Goal: Task Accomplishment & Management: Manage account settings

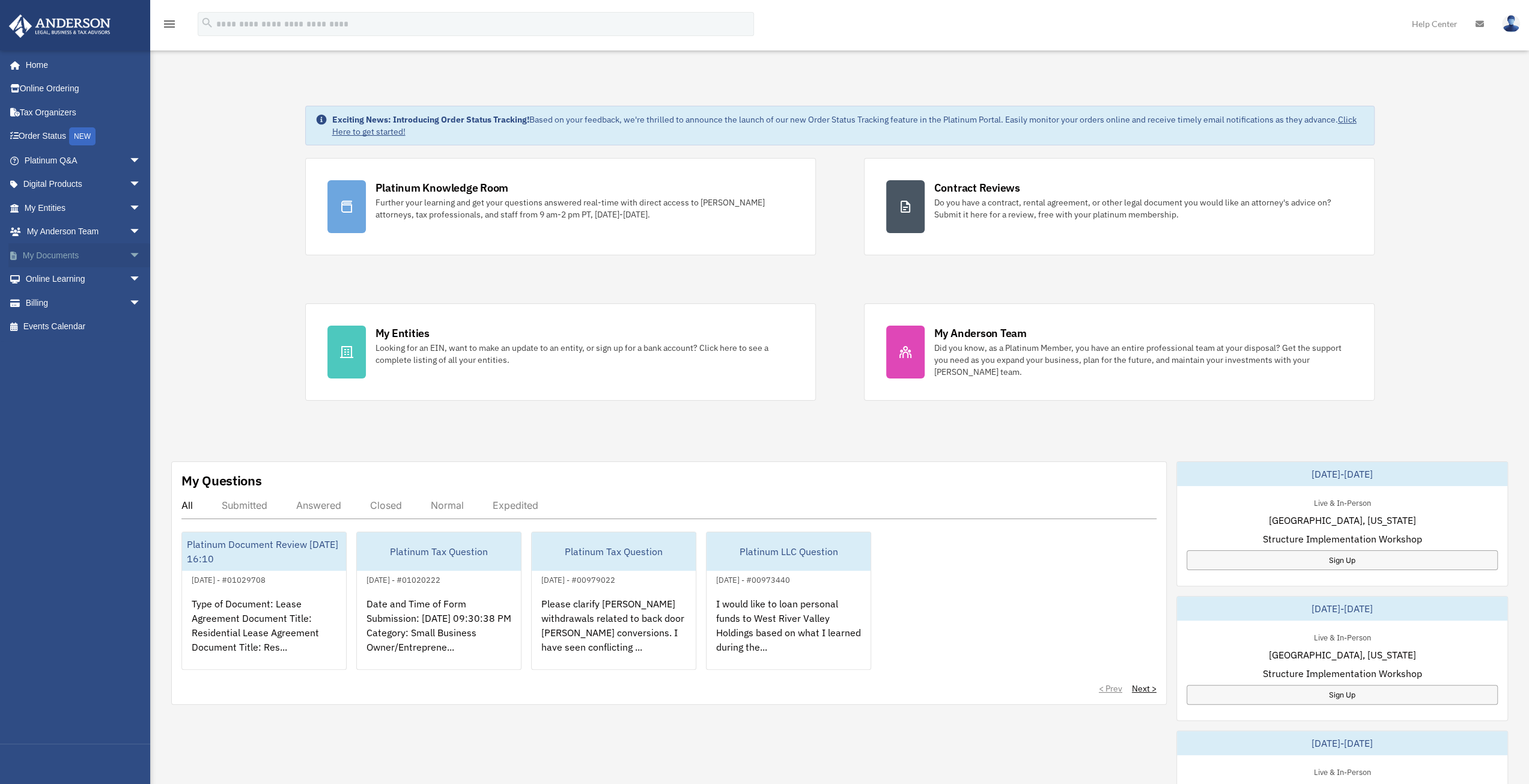
click at [129, 256] on span "arrow_drop_down" at bounding box center [141, 255] width 24 height 25
click at [46, 280] on link "Box" at bounding box center [88, 279] width 142 height 24
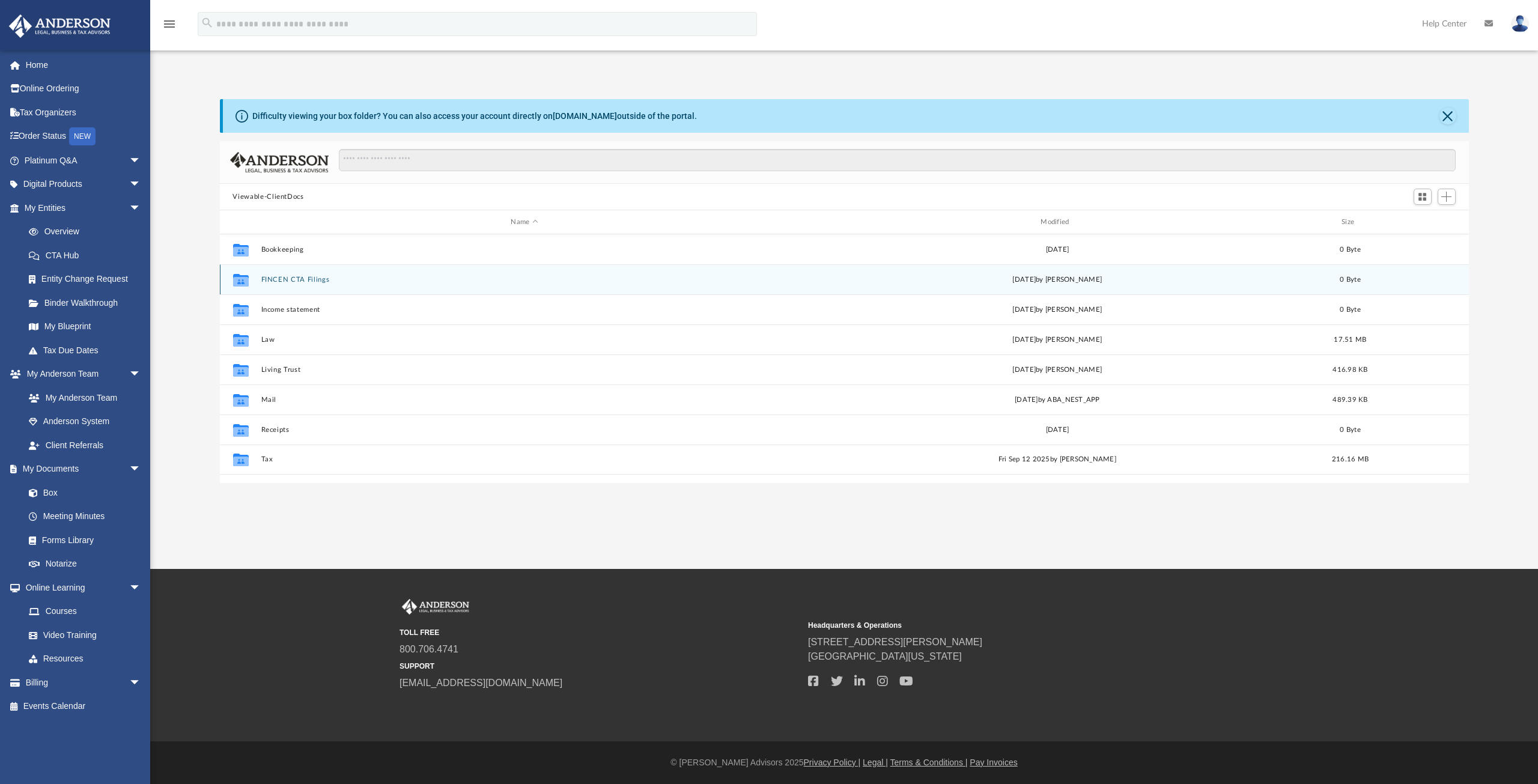
scroll to position [263, 1239]
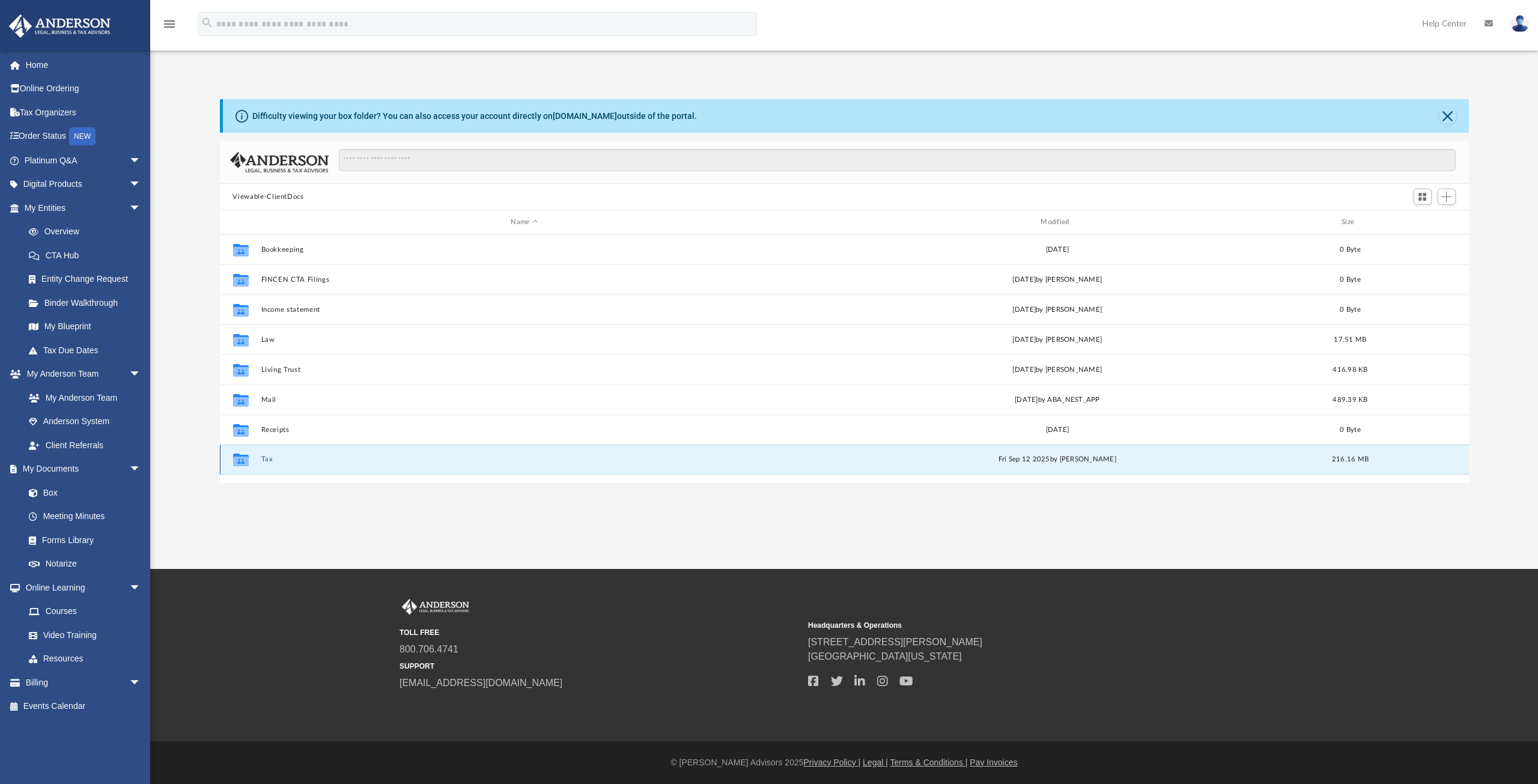
click at [286, 460] on button "Tax" at bounding box center [524, 459] width 528 height 8
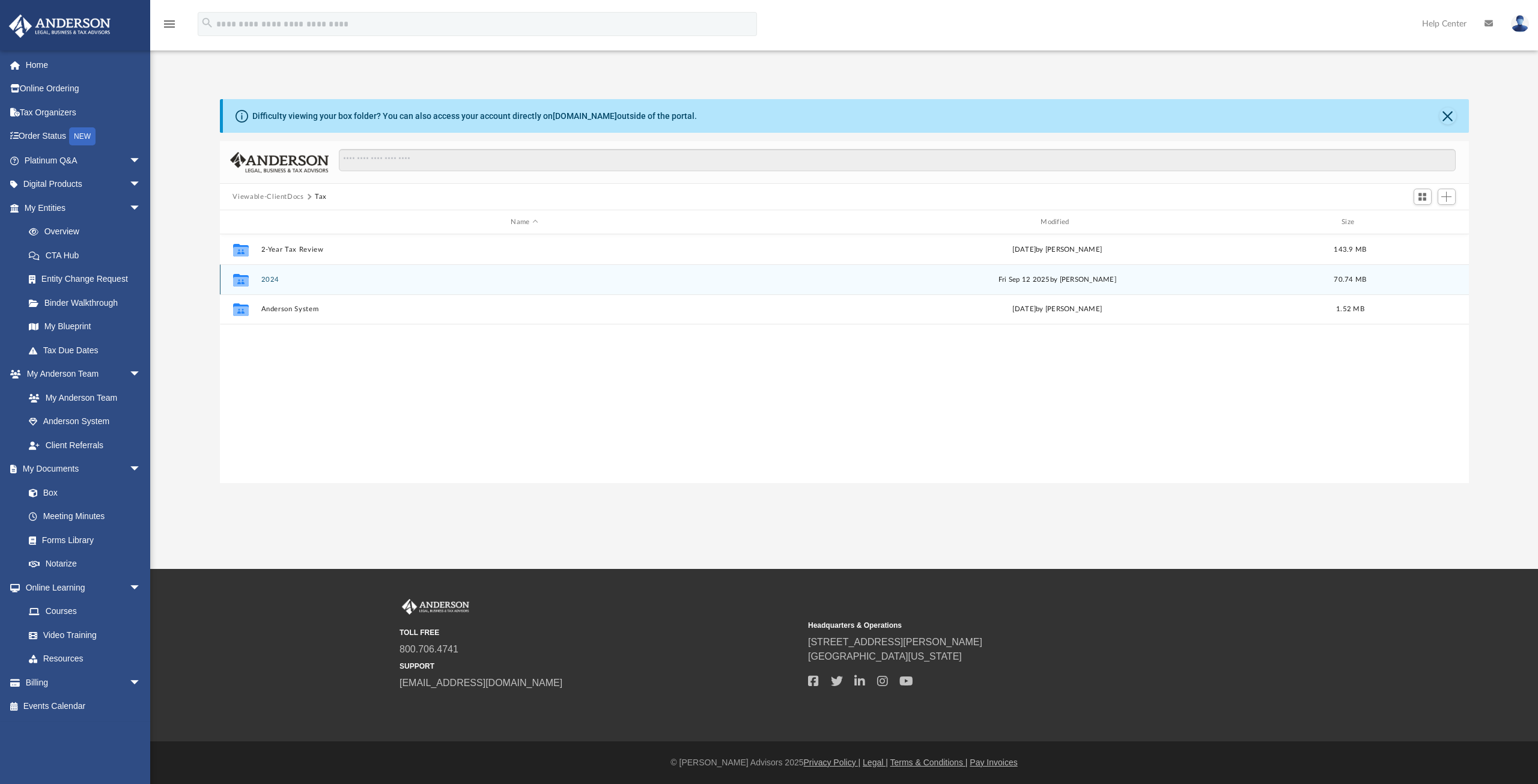
click at [318, 280] on button "2024" at bounding box center [524, 279] width 528 height 8
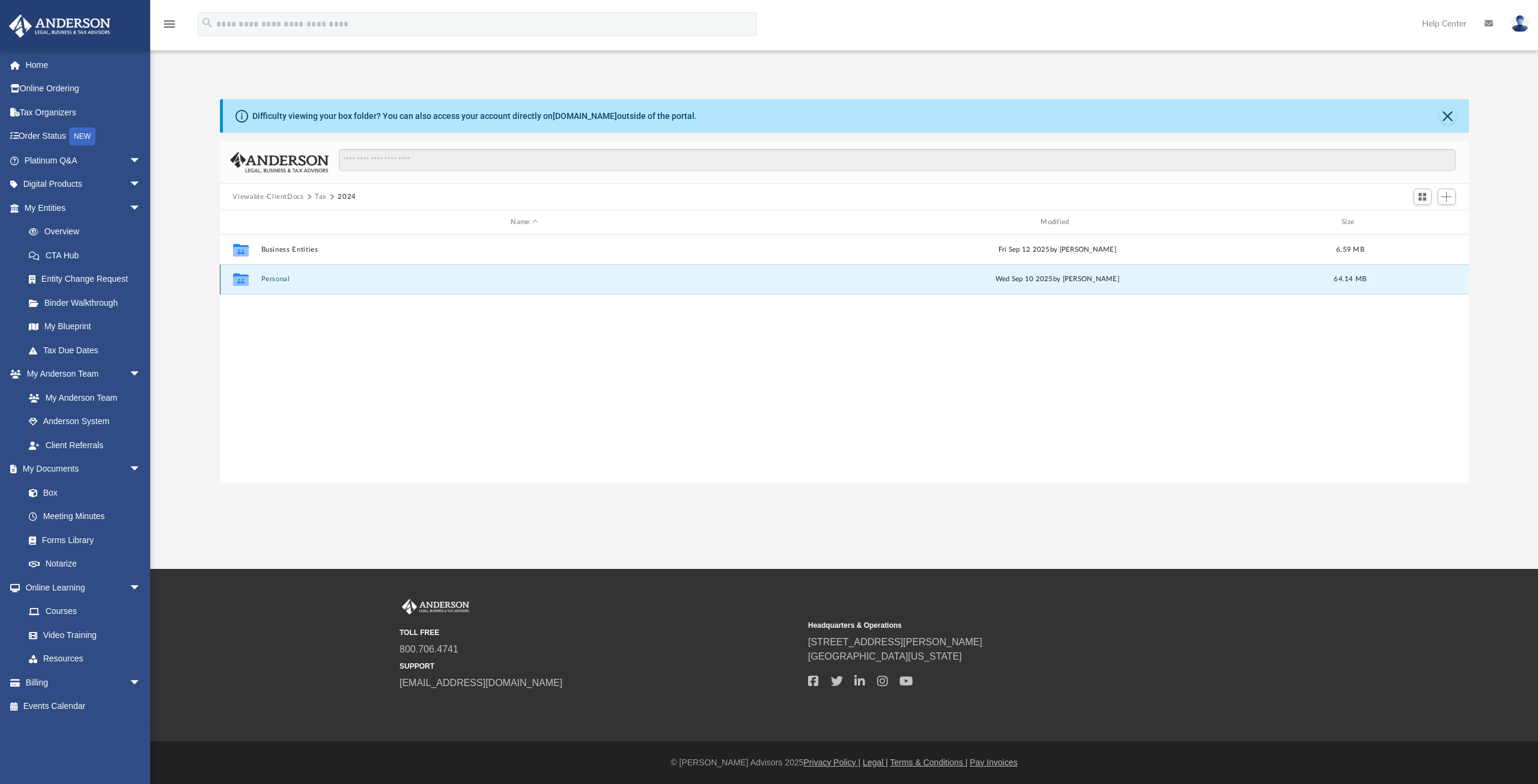
click at [318, 280] on button "Personal" at bounding box center [524, 279] width 528 height 8
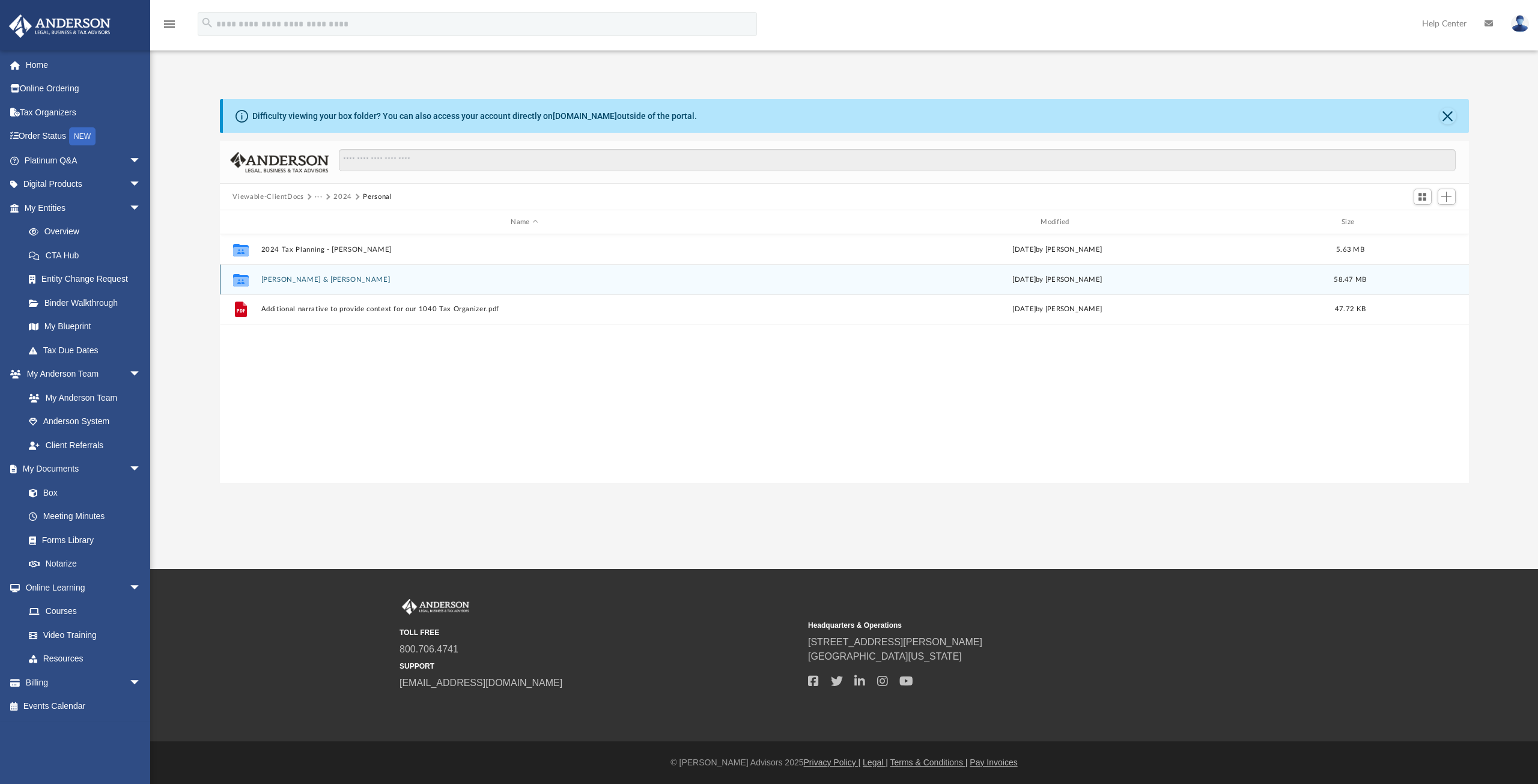
click at [290, 279] on button "[PERSON_NAME] & [PERSON_NAME]" at bounding box center [524, 279] width 528 height 8
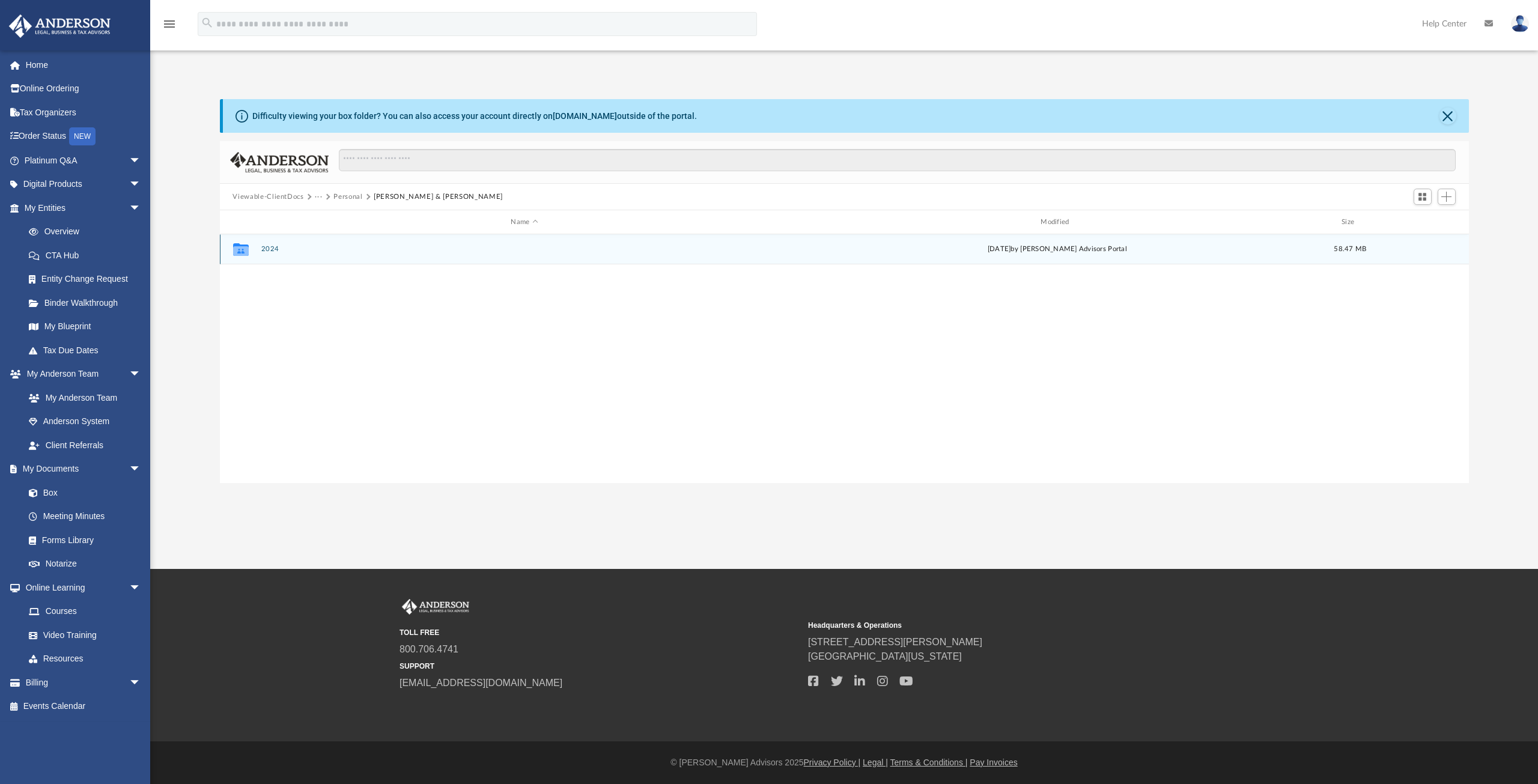
click at [264, 249] on button "2024" at bounding box center [524, 249] width 528 height 8
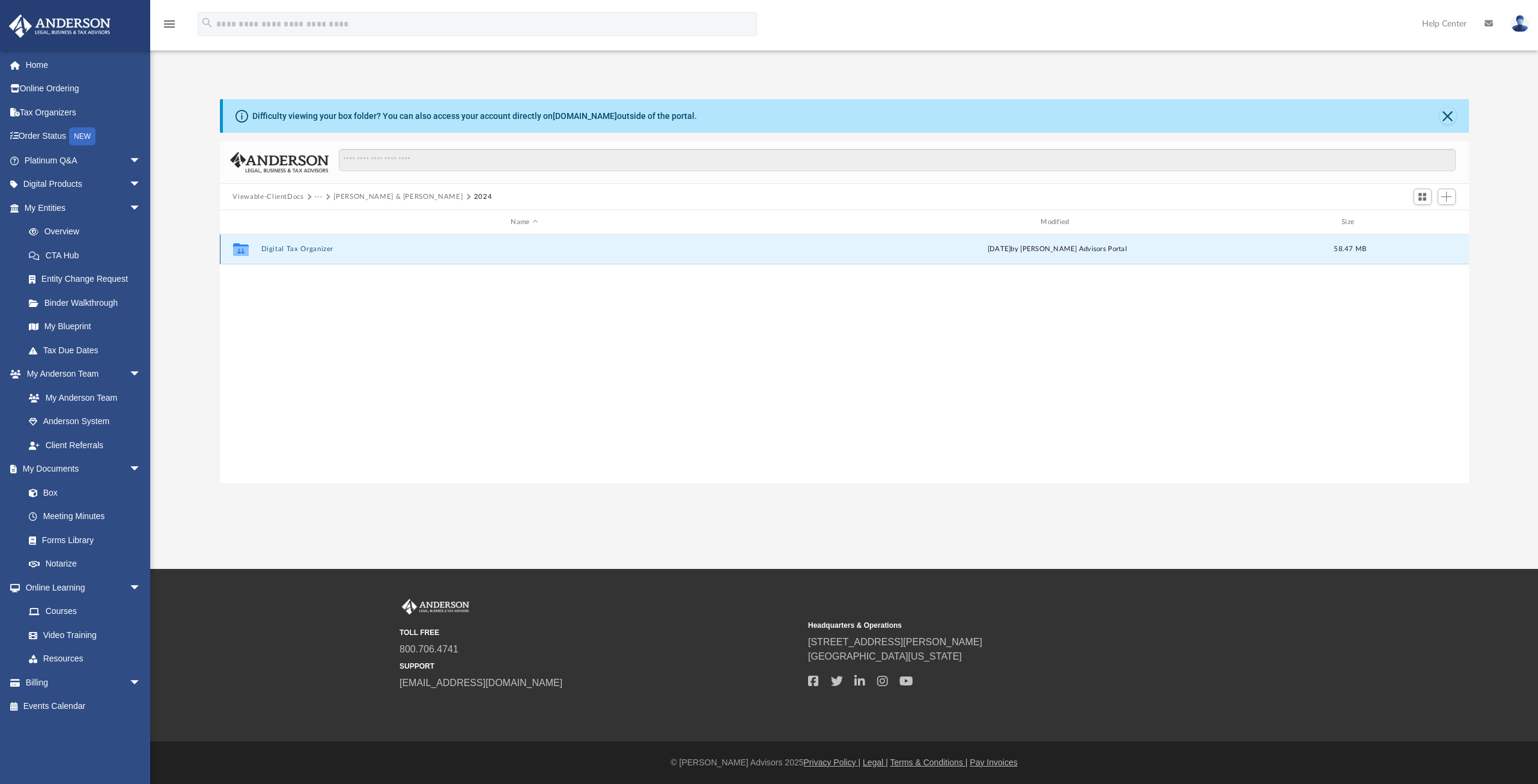
click at [266, 249] on button "Digital Tax Organizer" at bounding box center [524, 249] width 528 height 8
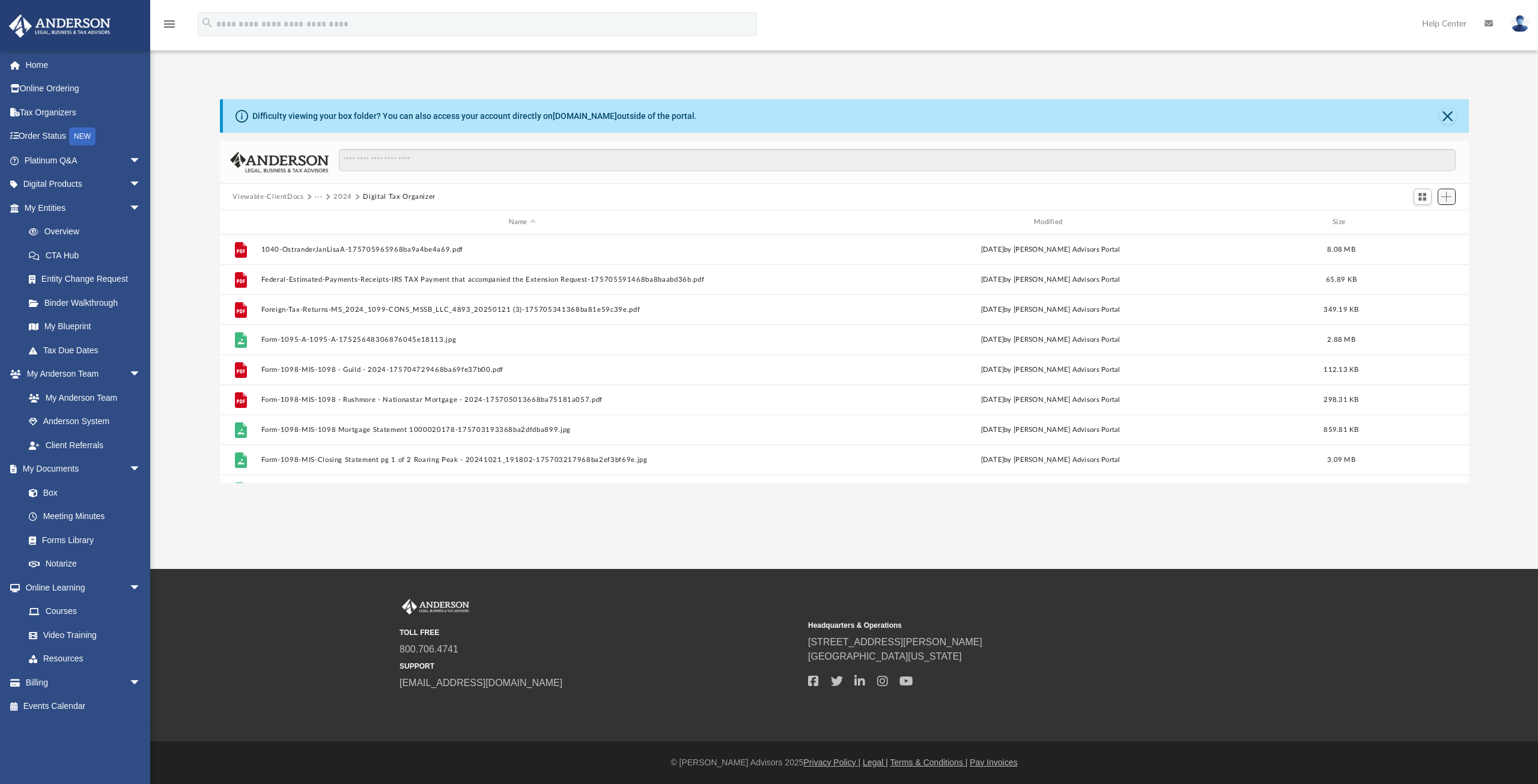
click at [1448, 201] on span "Add" at bounding box center [1446, 196] width 11 height 11
click at [1425, 221] on li "Upload" at bounding box center [1429, 221] width 39 height 13
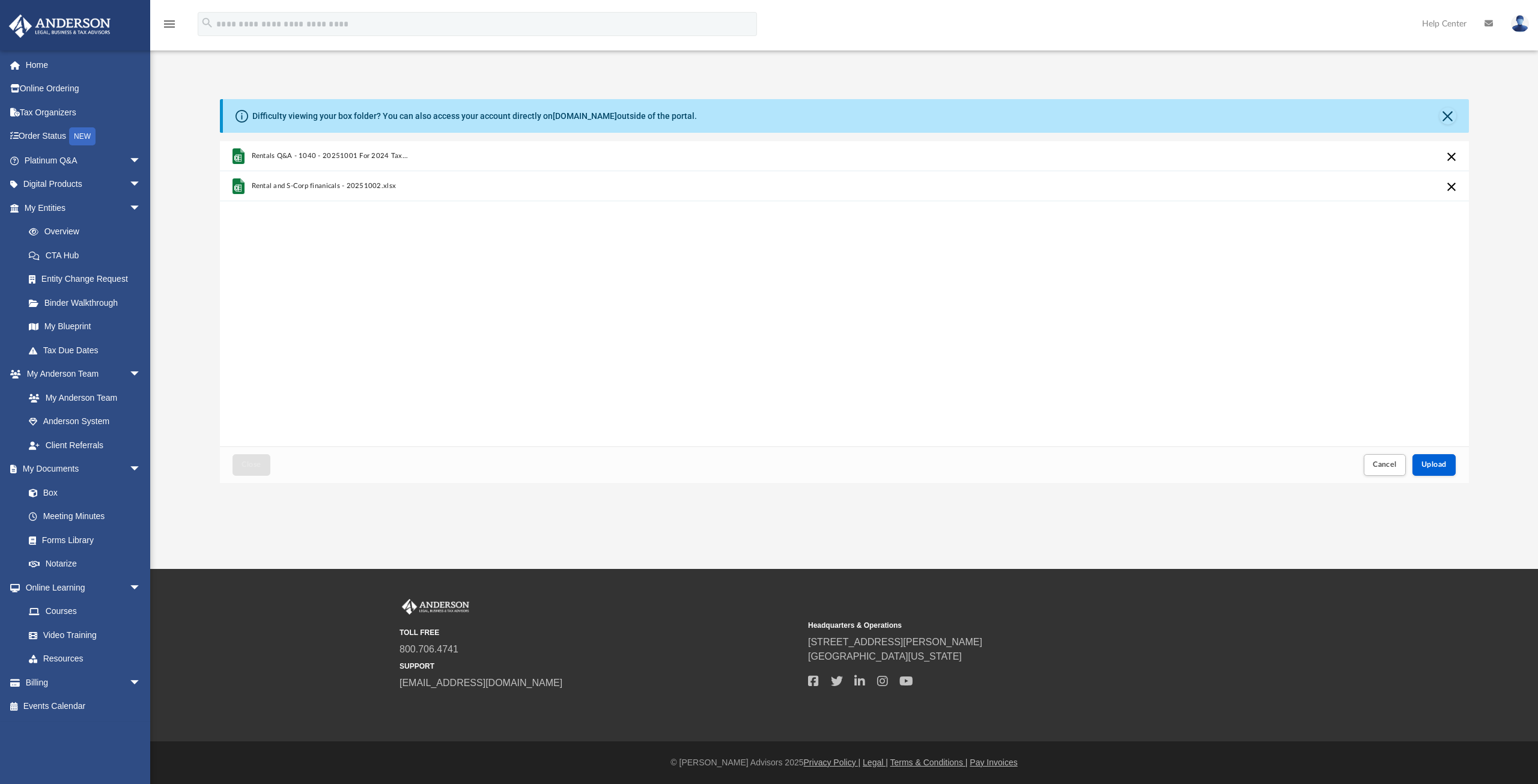
scroll to position [296, 1239]
click at [1453, 186] on button "Cancel this upload" at bounding box center [1451, 186] width 15 height 15
click at [1428, 463] on span "Upload" at bounding box center [1434, 464] width 25 height 7
click at [245, 469] on button "Close" at bounding box center [251, 465] width 37 height 21
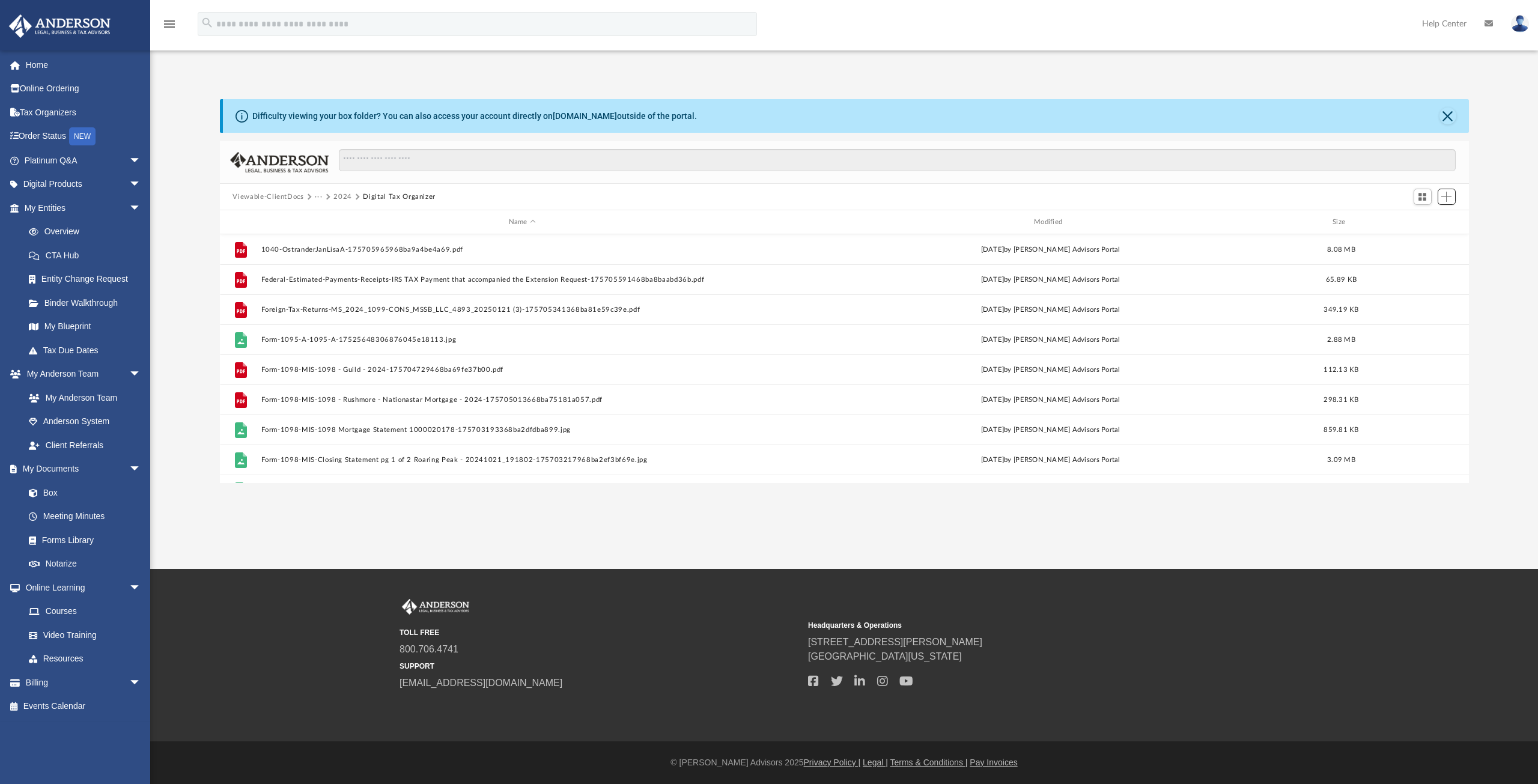
scroll to position [263, 1239]
drag, startPoint x: 444, startPoint y: 196, endPoint x: 326, endPoint y: 197, distance: 118.0
click at [326, 197] on div "Viewable-ClientDocs ··· 2024 Digital Tax Organizer" at bounding box center [845, 197] width 1249 height 27
click at [317, 195] on button "···" at bounding box center [318, 196] width 8 height 11
click at [937, 120] on div "Difficulty viewing your box folder? You can also access your account directly o…" at bounding box center [846, 116] width 1246 height 34
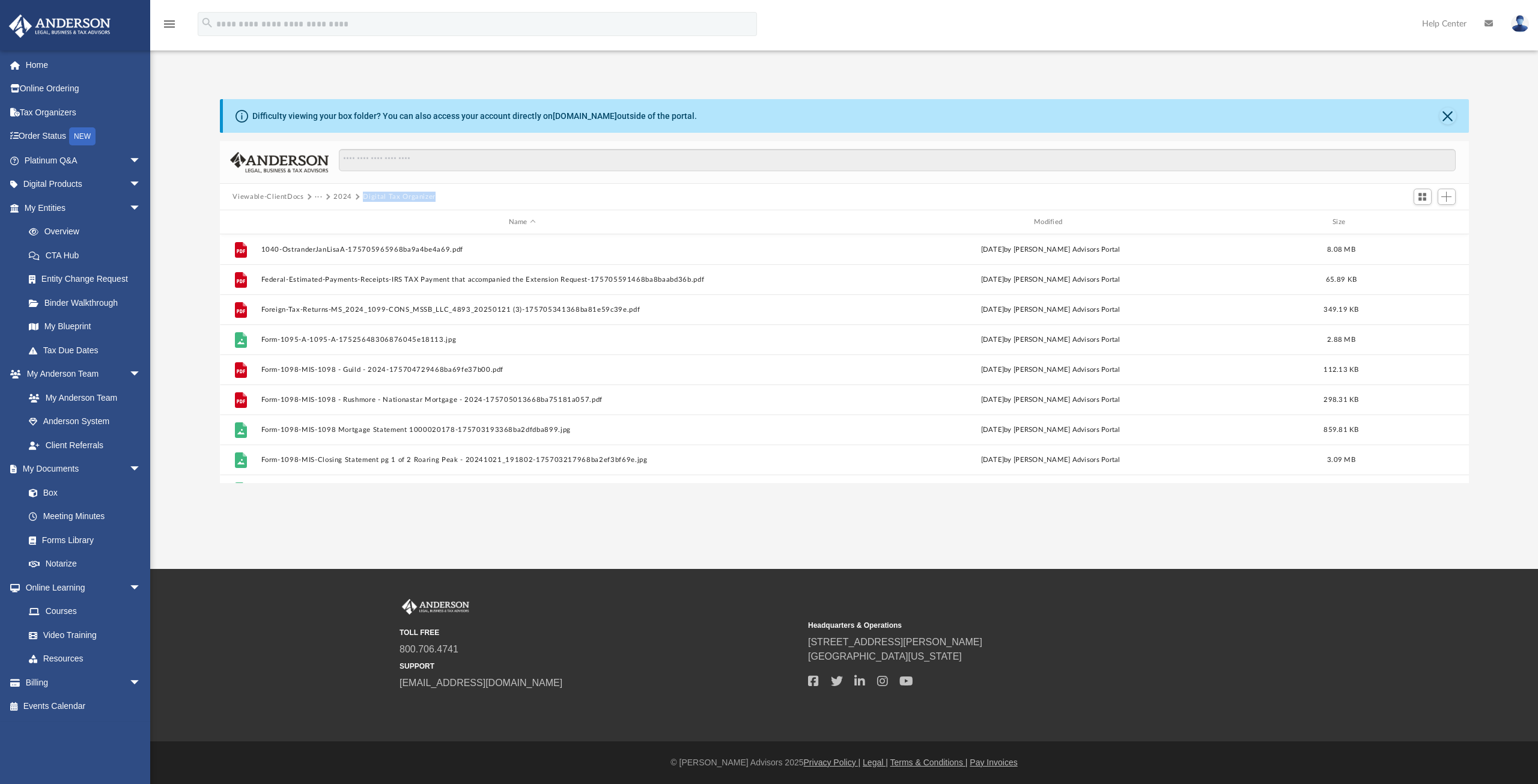
drag, startPoint x: 436, startPoint y: 196, endPoint x: 362, endPoint y: 195, distance: 74.0
click at [362, 195] on div "Viewable-ClientDocs ··· 2024 Digital Tax Organizer" at bounding box center [339, 196] width 213 height 11
copy button "Digital Tax Organizer"
click at [1052, 219] on div "Modified" at bounding box center [1050, 221] width 524 height 11
